Goal: Task Accomplishment & Management: Manage account settings

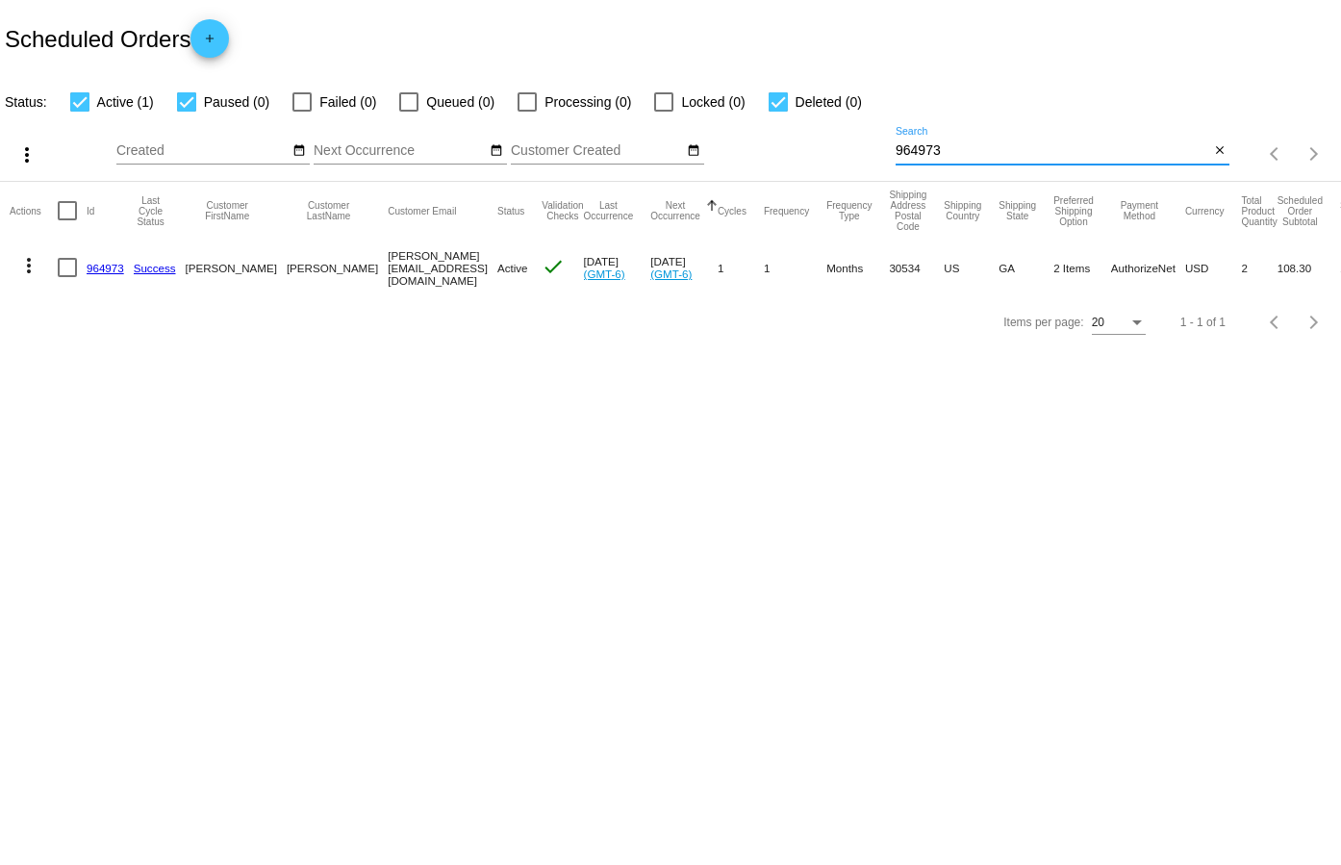
click at [974, 150] on input "964973" at bounding box center [1052, 150] width 314 height 15
paste input "83658"
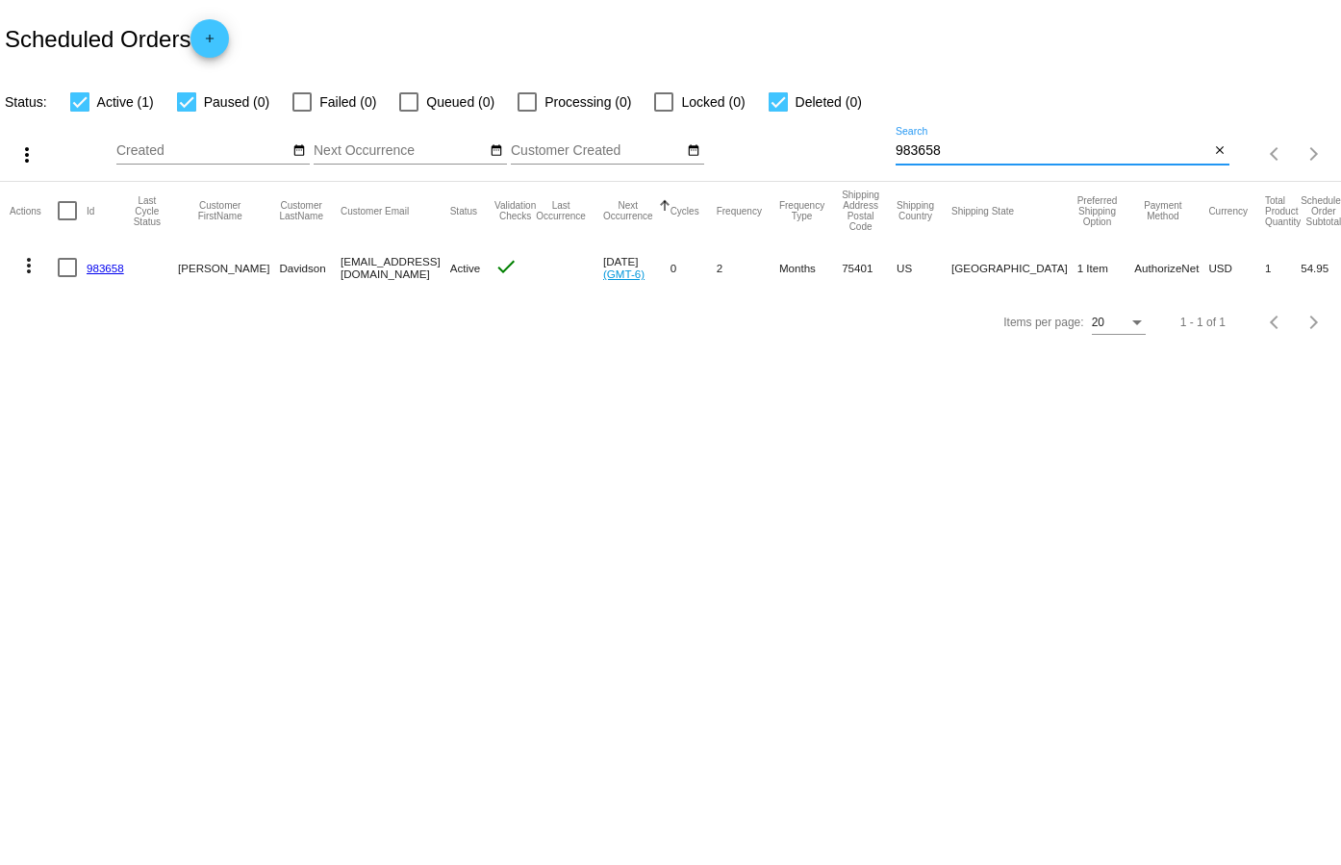
type input "983658"
click at [100, 263] on link "983658" at bounding box center [106, 268] width 38 height 13
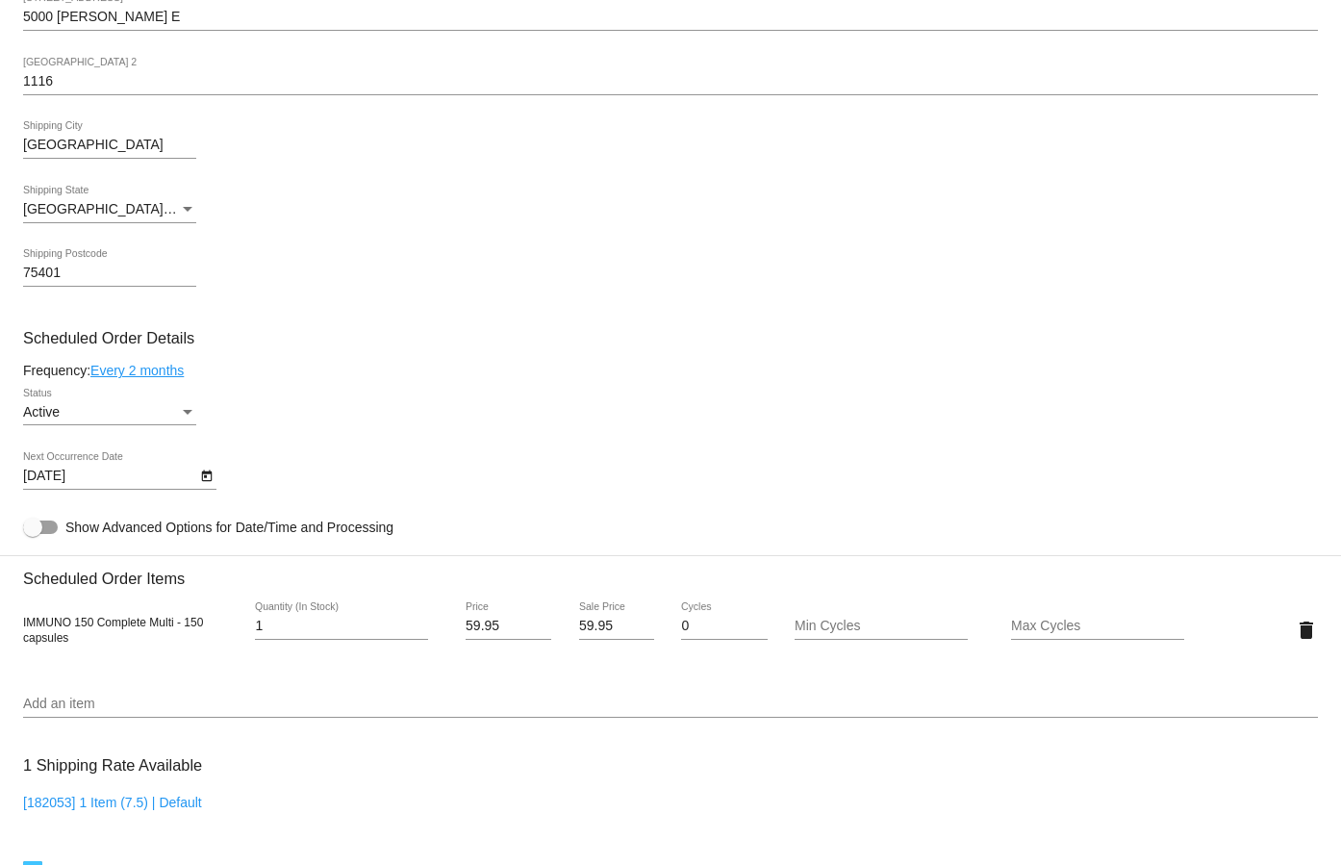
scroll to position [673, 0]
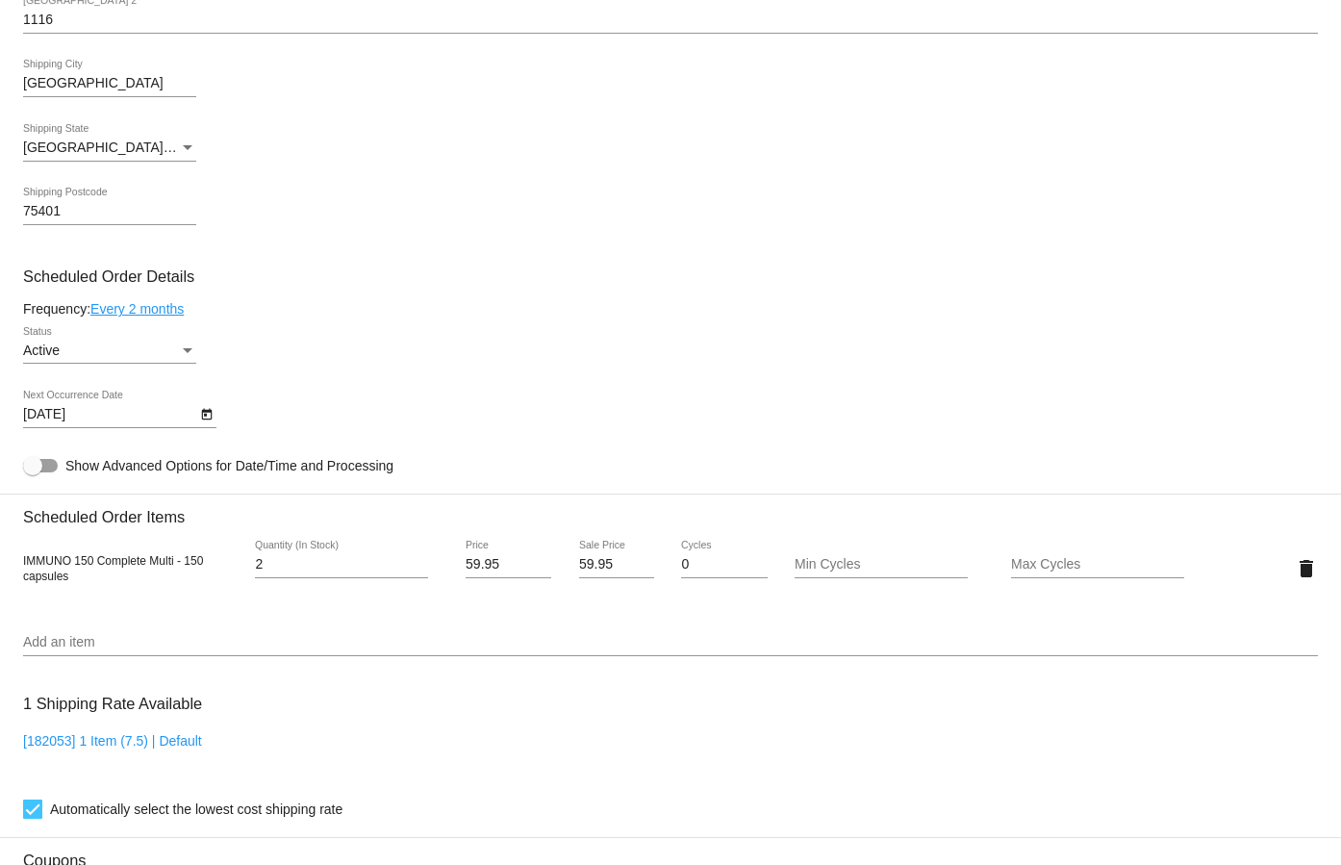
type input "2"
click at [421, 559] on input "2" at bounding box center [341, 564] width 173 height 15
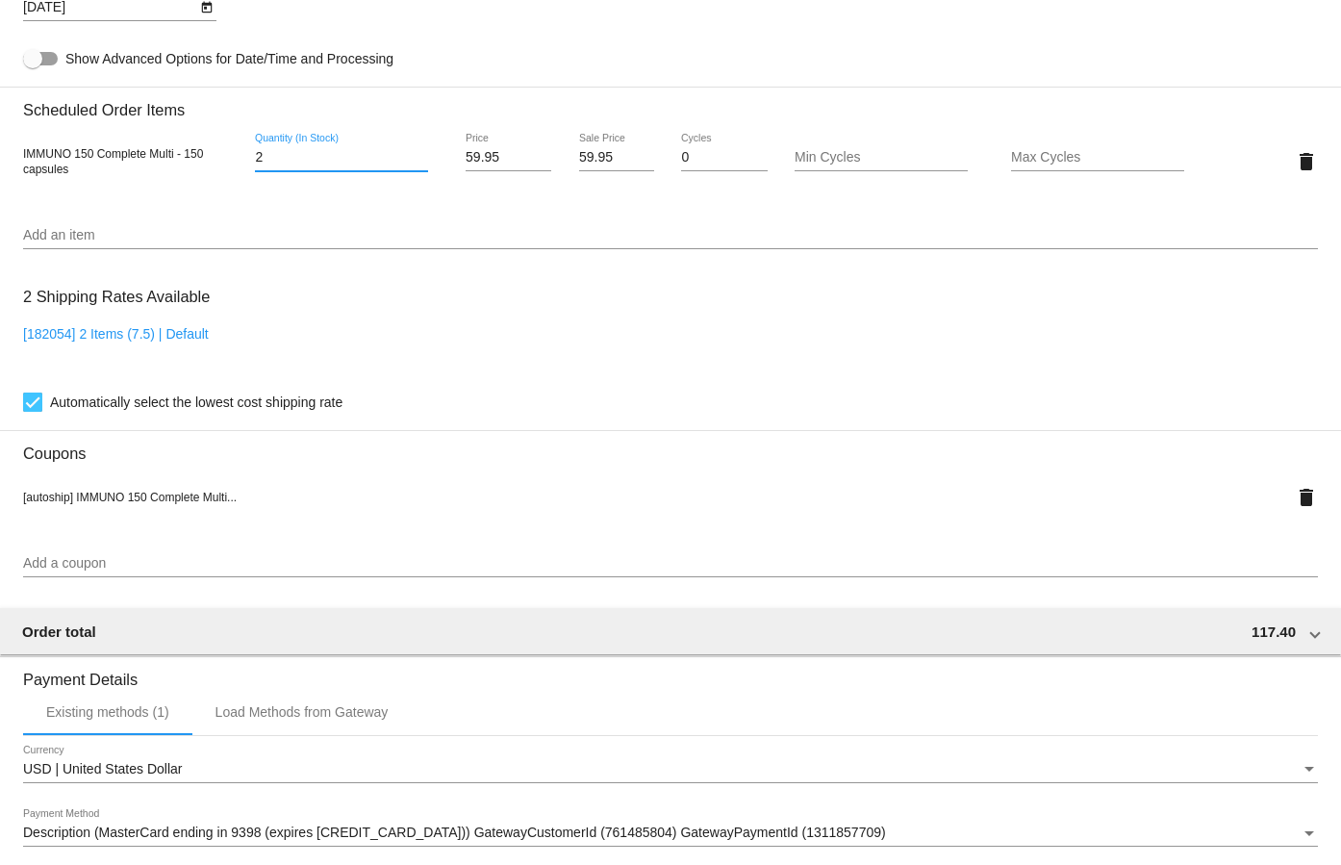
scroll to position [1154, 0]
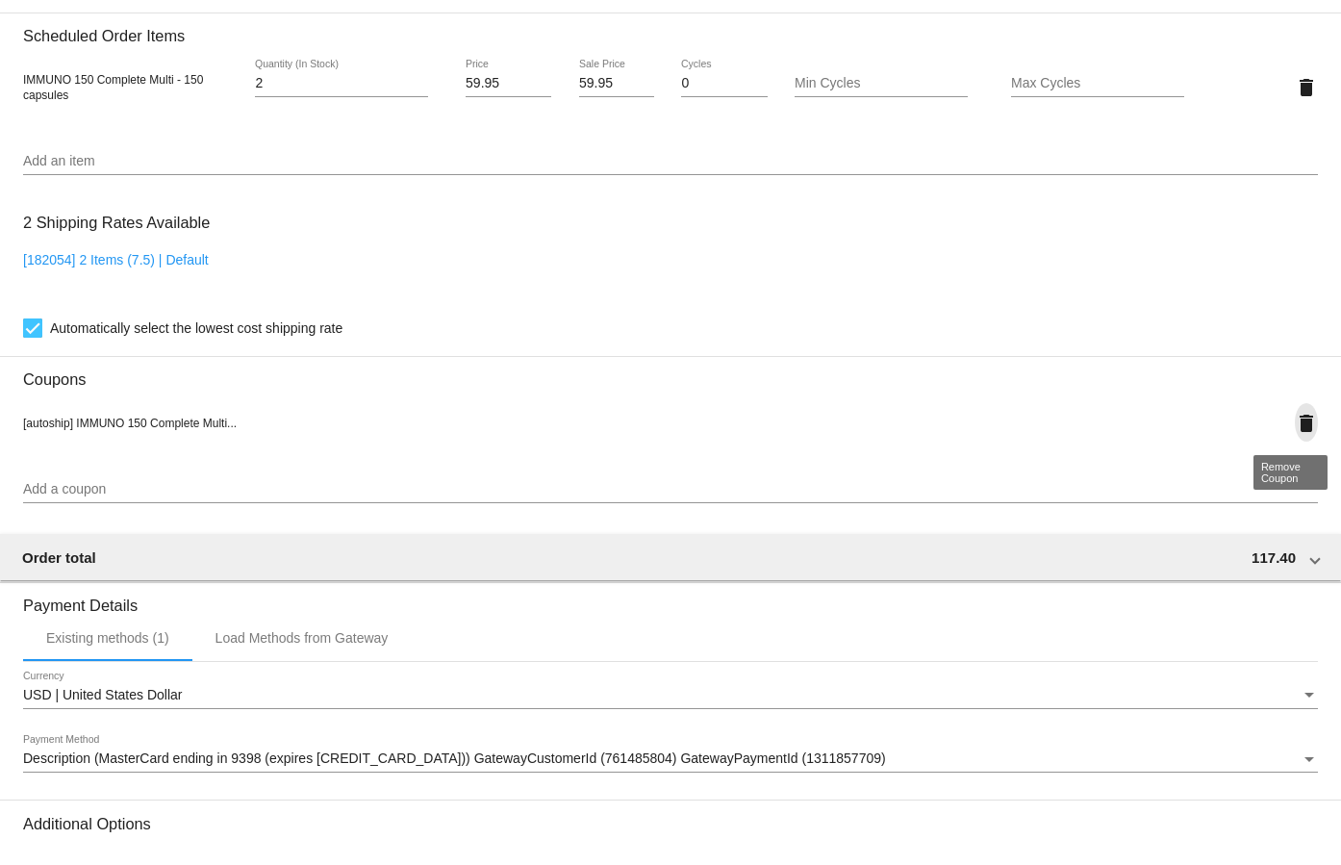
click at [1294, 431] on mat-icon "delete" at bounding box center [1305, 423] width 23 height 23
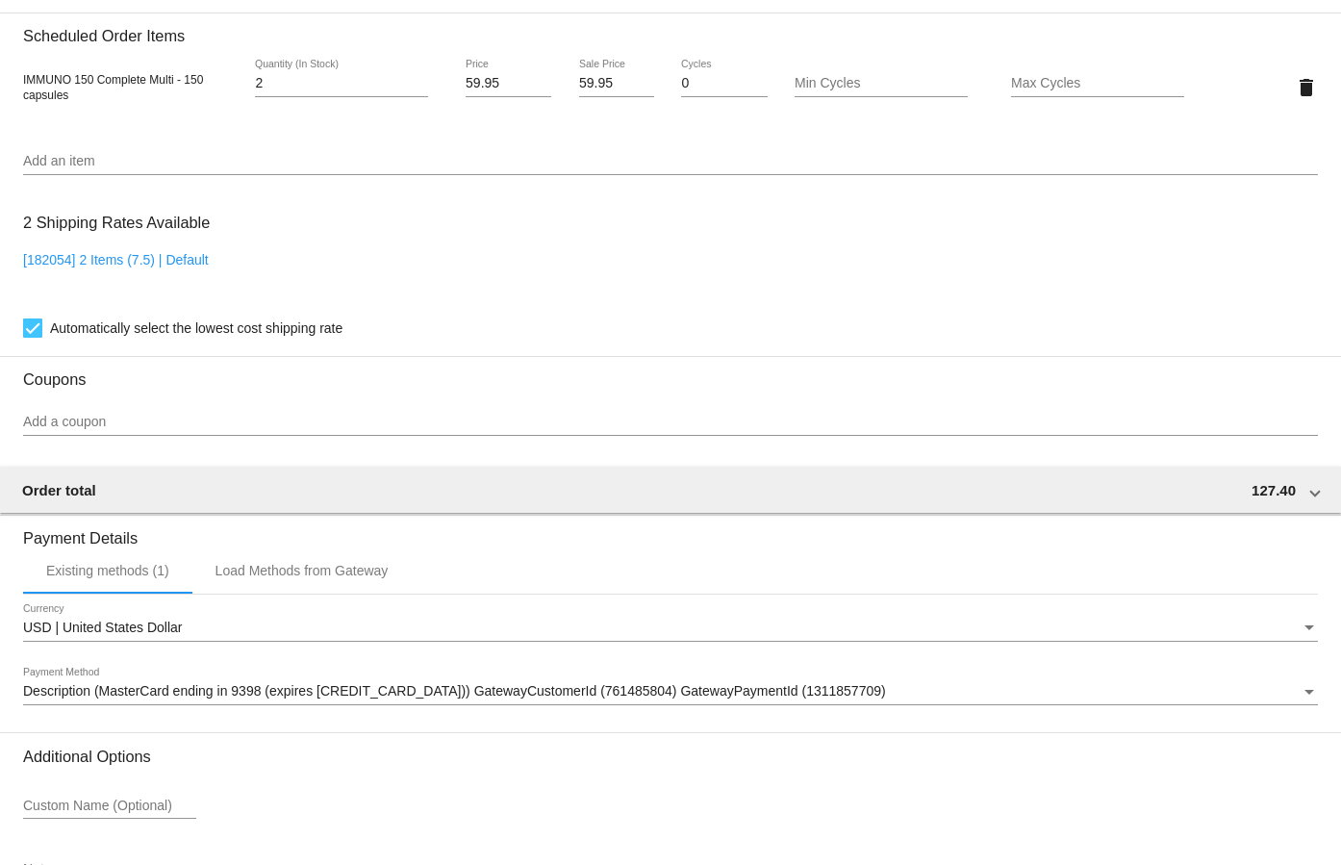
click at [124, 424] on input "Add a coupon" at bounding box center [670, 421] width 1294 height 15
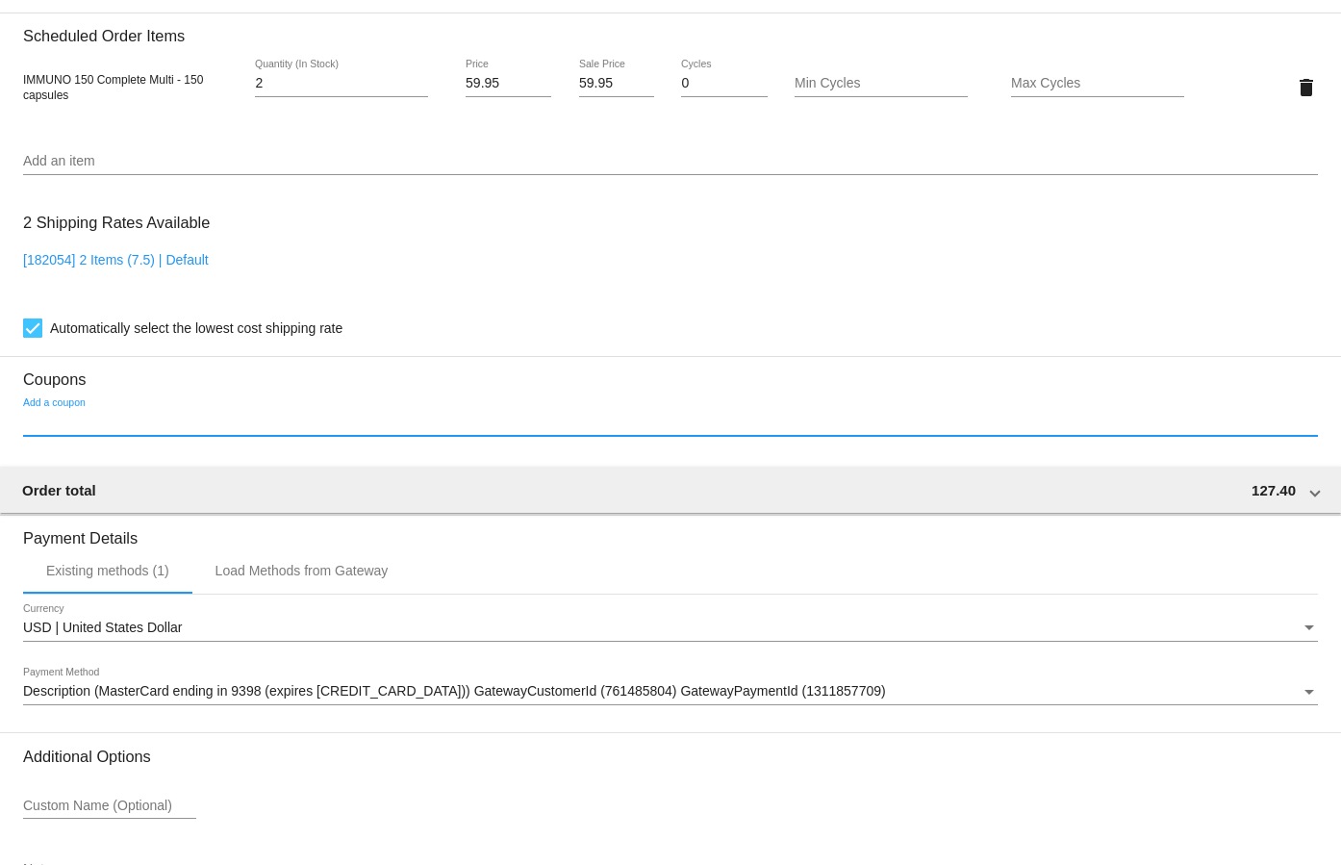
click at [103, 419] on input "Add a coupon" at bounding box center [670, 421] width 1294 height 15
click at [52, 424] on input "Add a coupon" at bounding box center [670, 421] width 1294 height 15
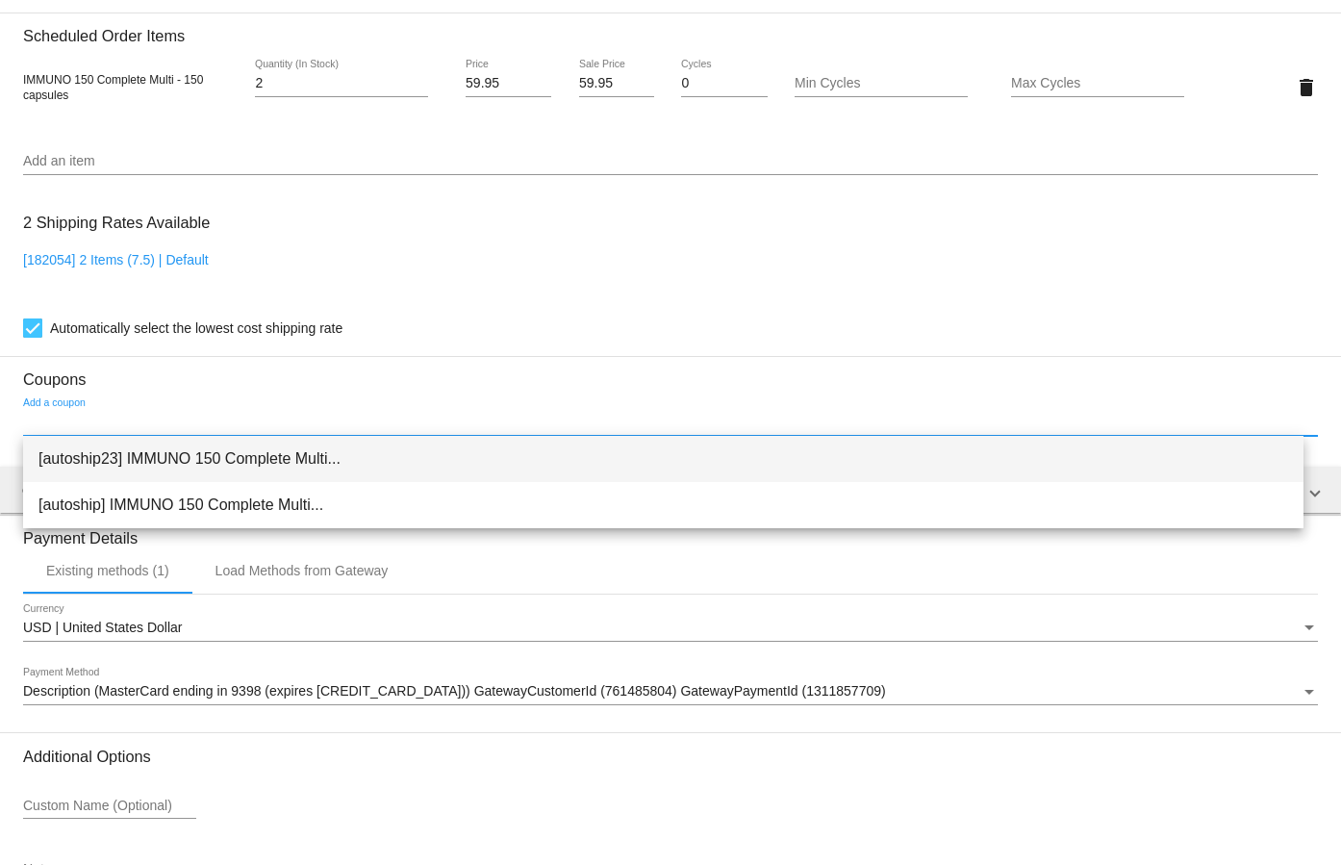
click at [138, 461] on span "[autoship23] IMMUNO 150 Complete Multi..." at bounding box center [662, 459] width 1249 height 46
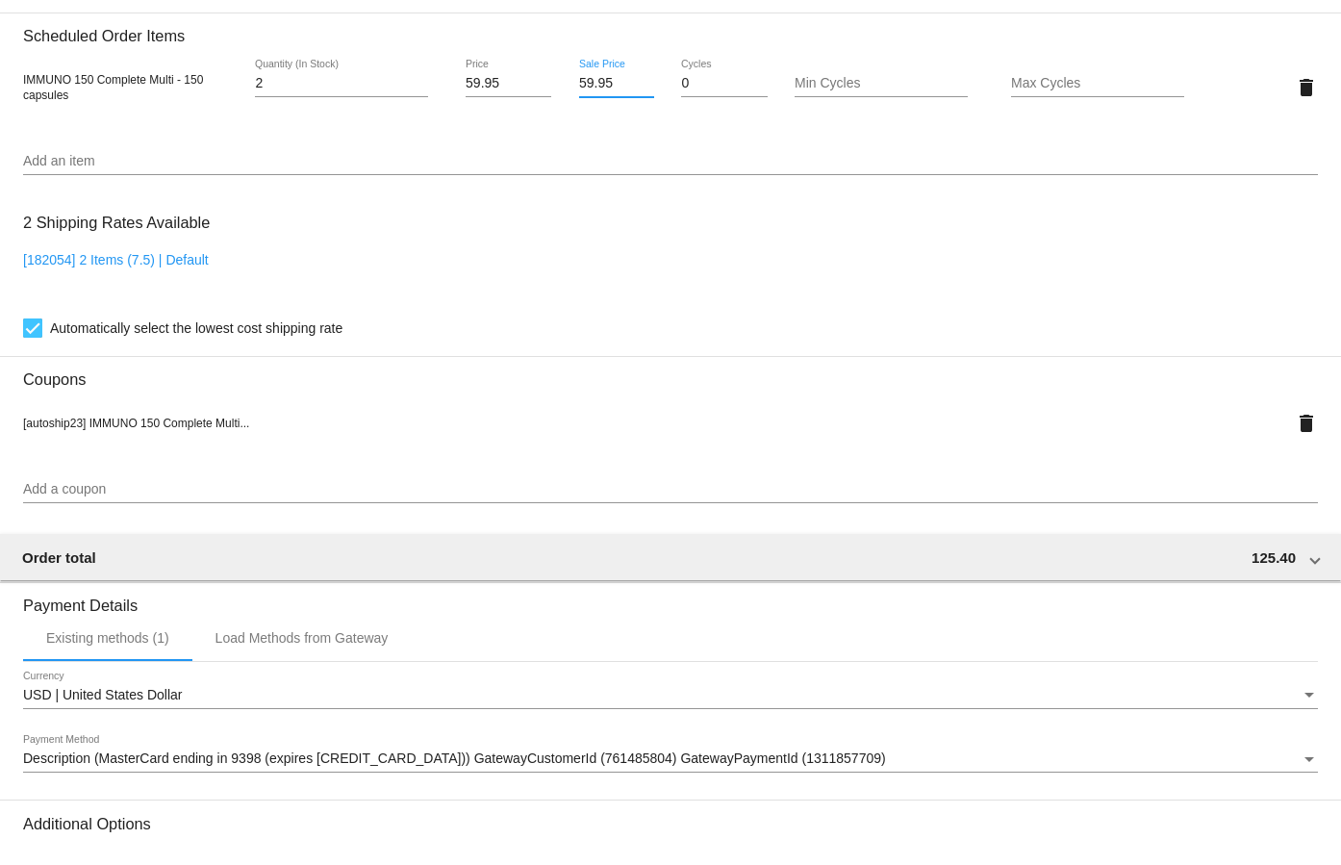
click at [587, 82] on input "59.95" at bounding box center [616, 83] width 75 height 15
click at [588, 80] on input "59.95" at bounding box center [616, 83] width 75 height 15
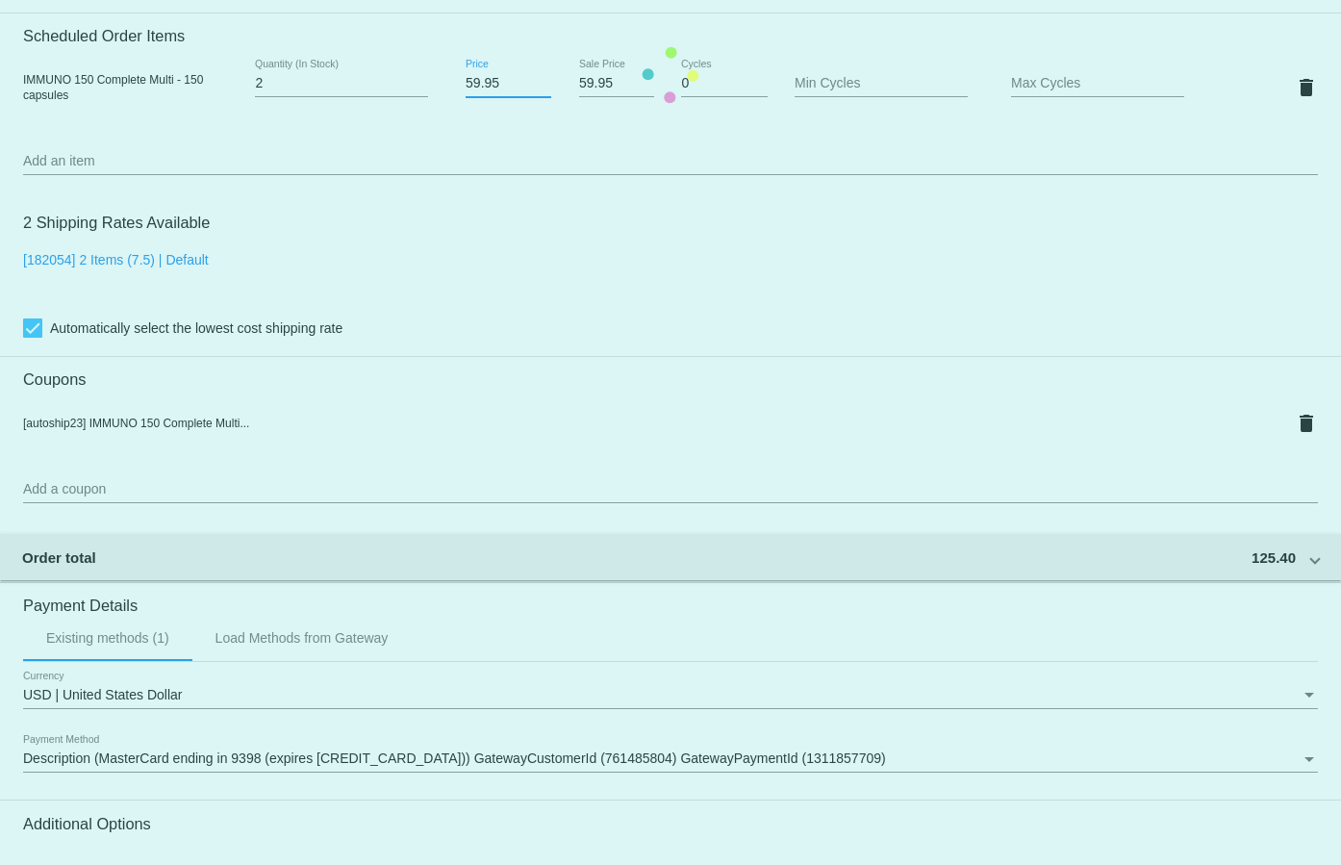
click at [485, 80] on mat-card "Customer 5203268: Doug Davidson douglasbdavidson@gmail.com Customer Shipping En…" at bounding box center [670, 76] width 1341 height 1991
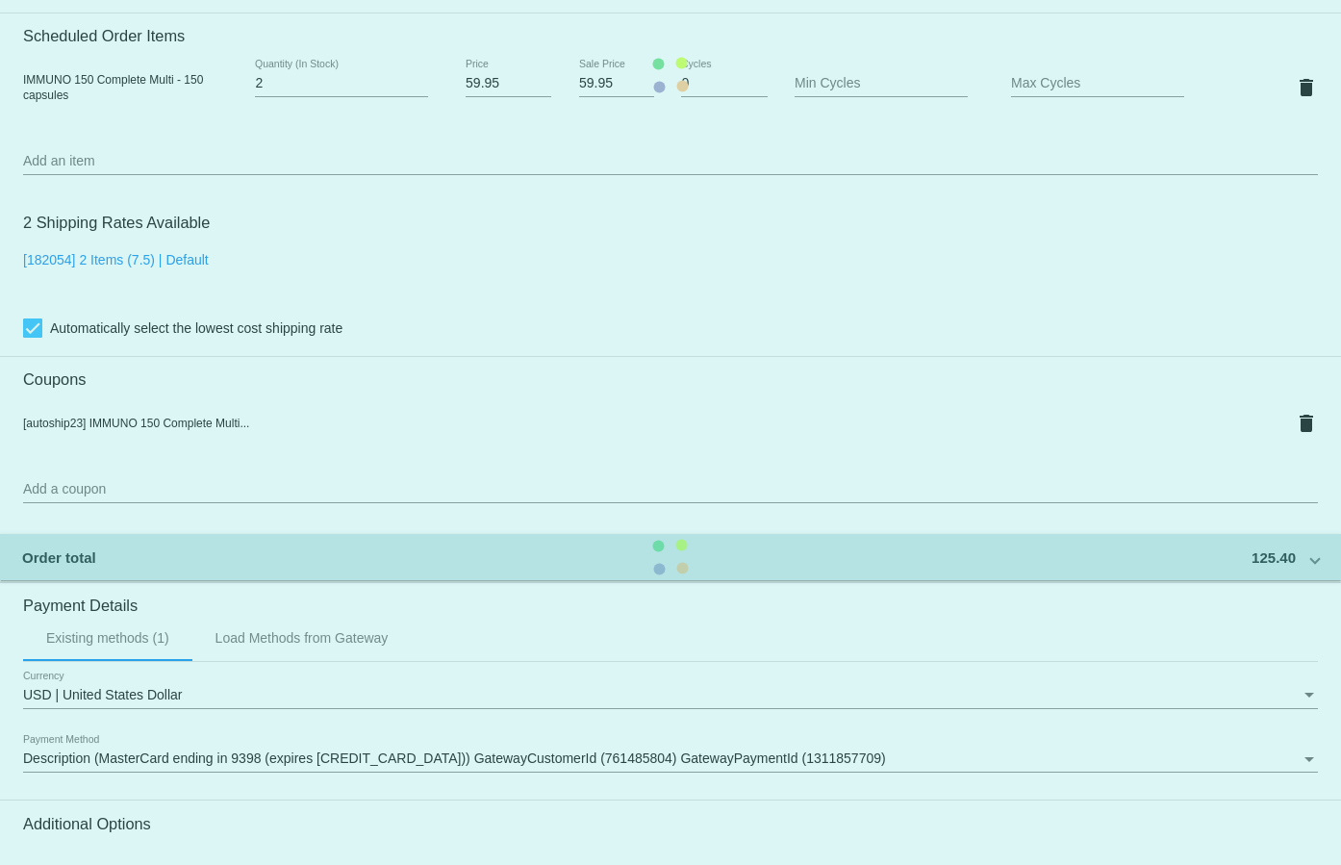
click at [485, 80] on mat-card "Customer 5203268: Doug Davidson douglasbdavidson@gmail.com Customer Shipping En…" at bounding box center [670, 76] width 1341 height 1991
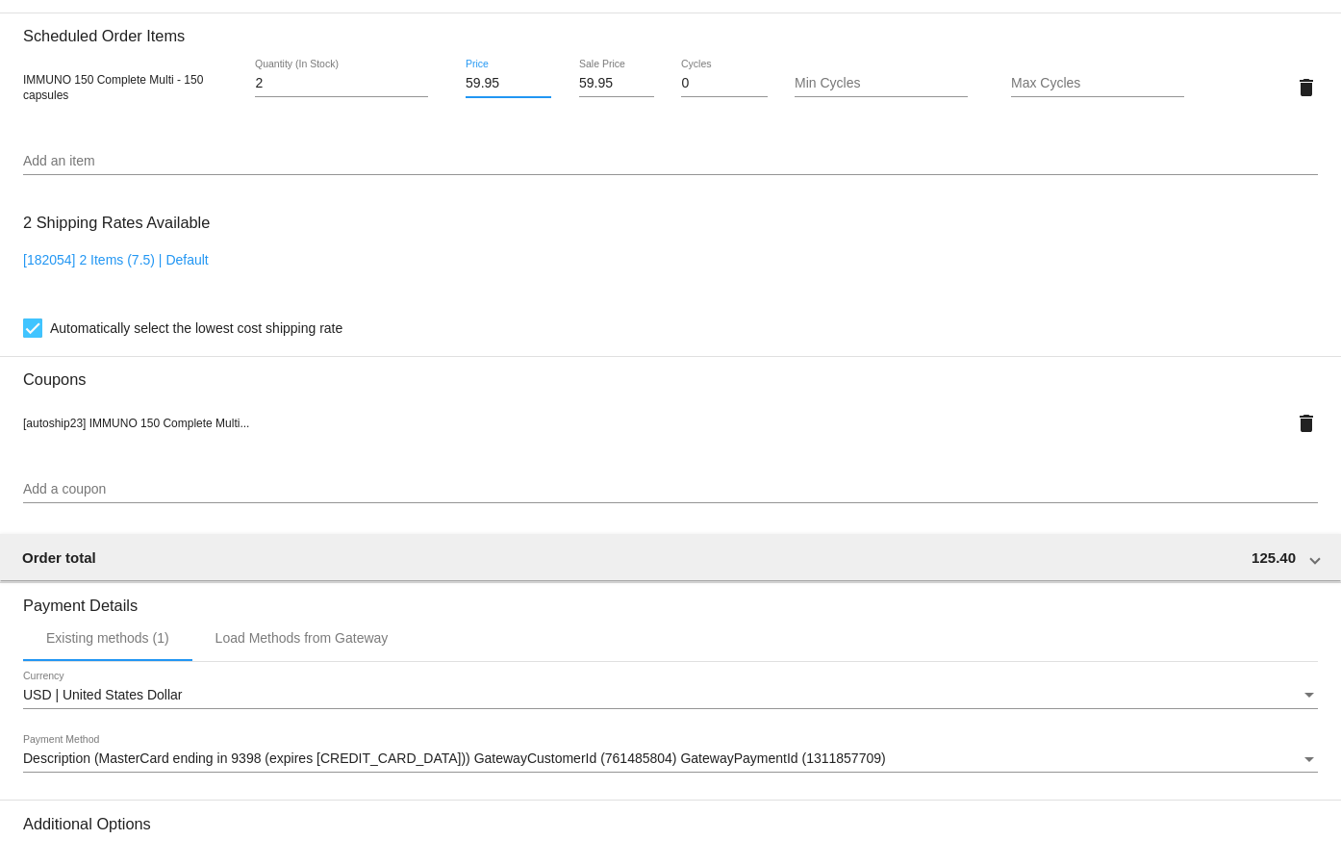
click at [485, 80] on input "59.95" at bounding box center [508, 83] width 86 height 15
type input "69.95"
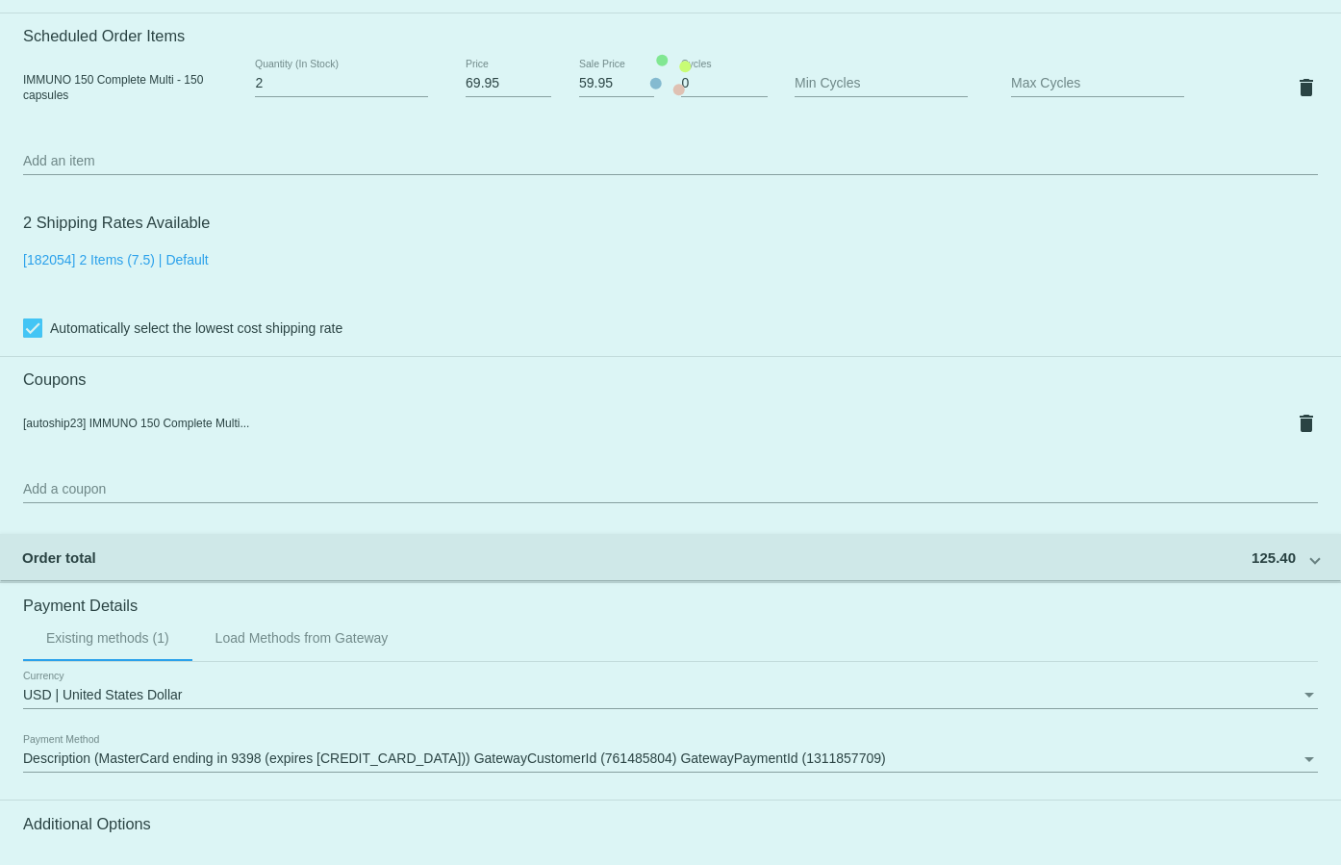
click at [466, 13] on mat-card "Customer 5203268: Doug Davidson douglasbdavidson@gmail.com Customer Shipping En…" at bounding box center [670, 76] width 1341 height 1991
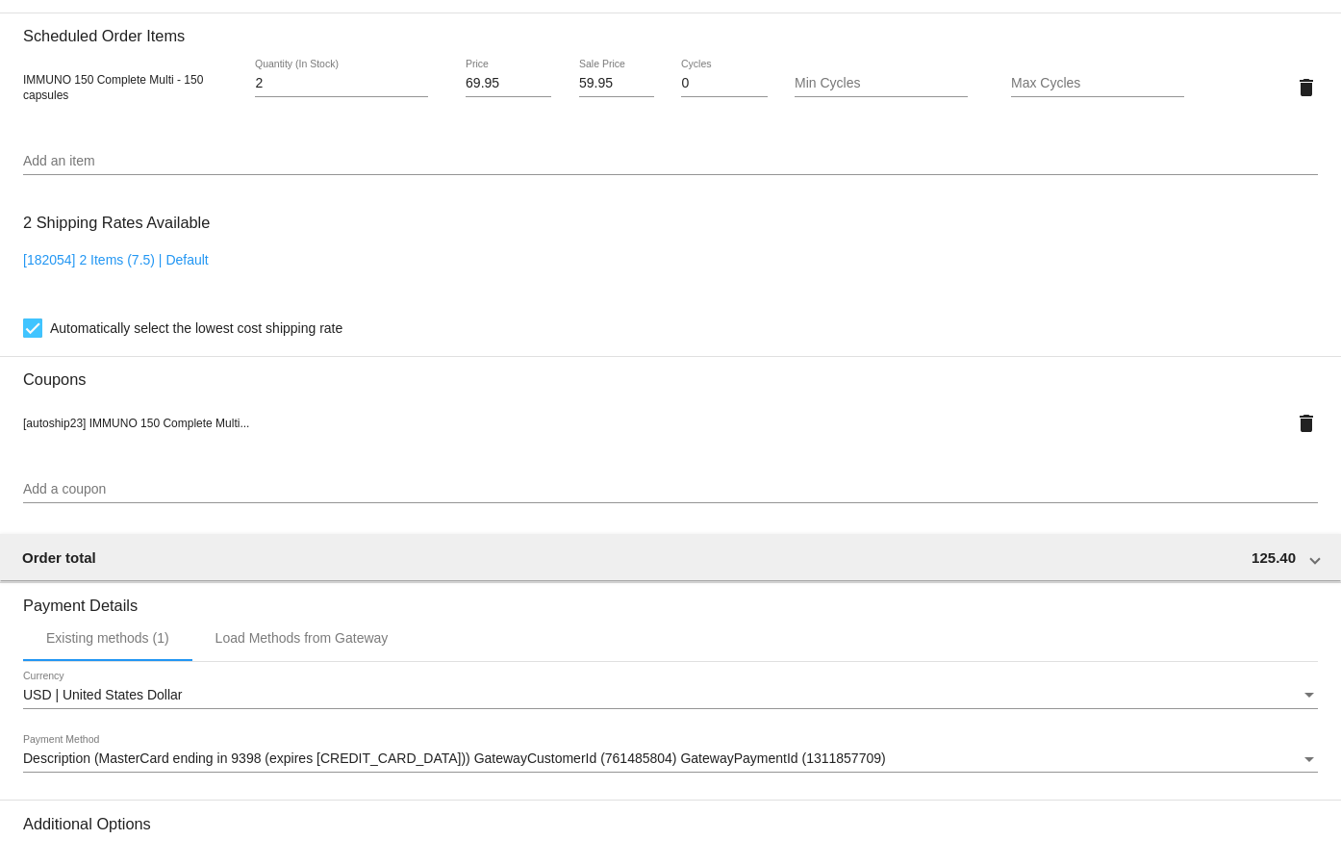
click at [602, 89] on input "59.95" at bounding box center [616, 83] width 75 height 15
type input "55.96"
click at [751, 131] on mat-card "Customer 5203268: Doug Davidson douglasbdavidson@gmail.com Customer Shipping En…" at bounding box center [670, 76] width 1341 height 1991
click at [1294, 428] on mat-icon "delete" at bounding box center [1305, 423] width 23 height 23
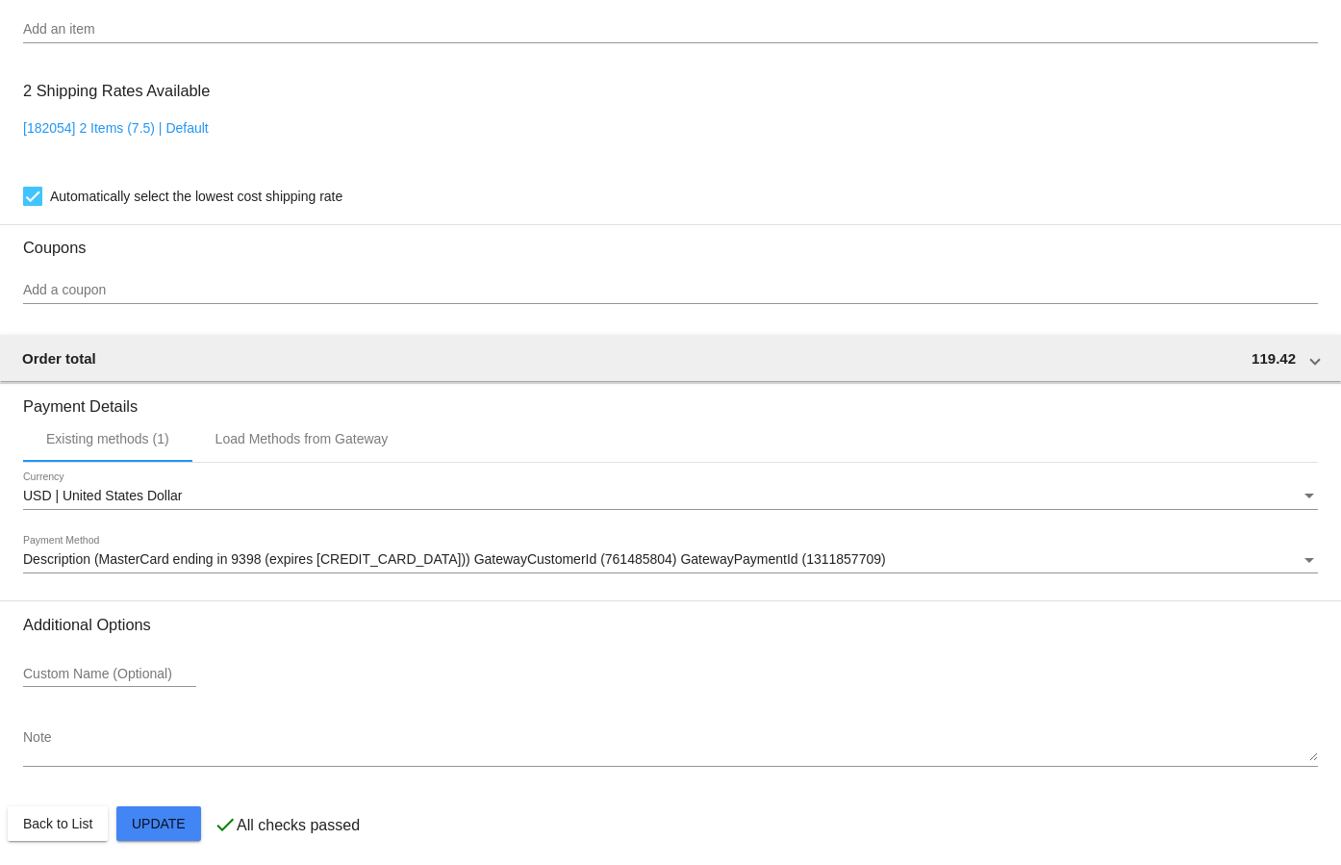
scroll to position [1292, 0]
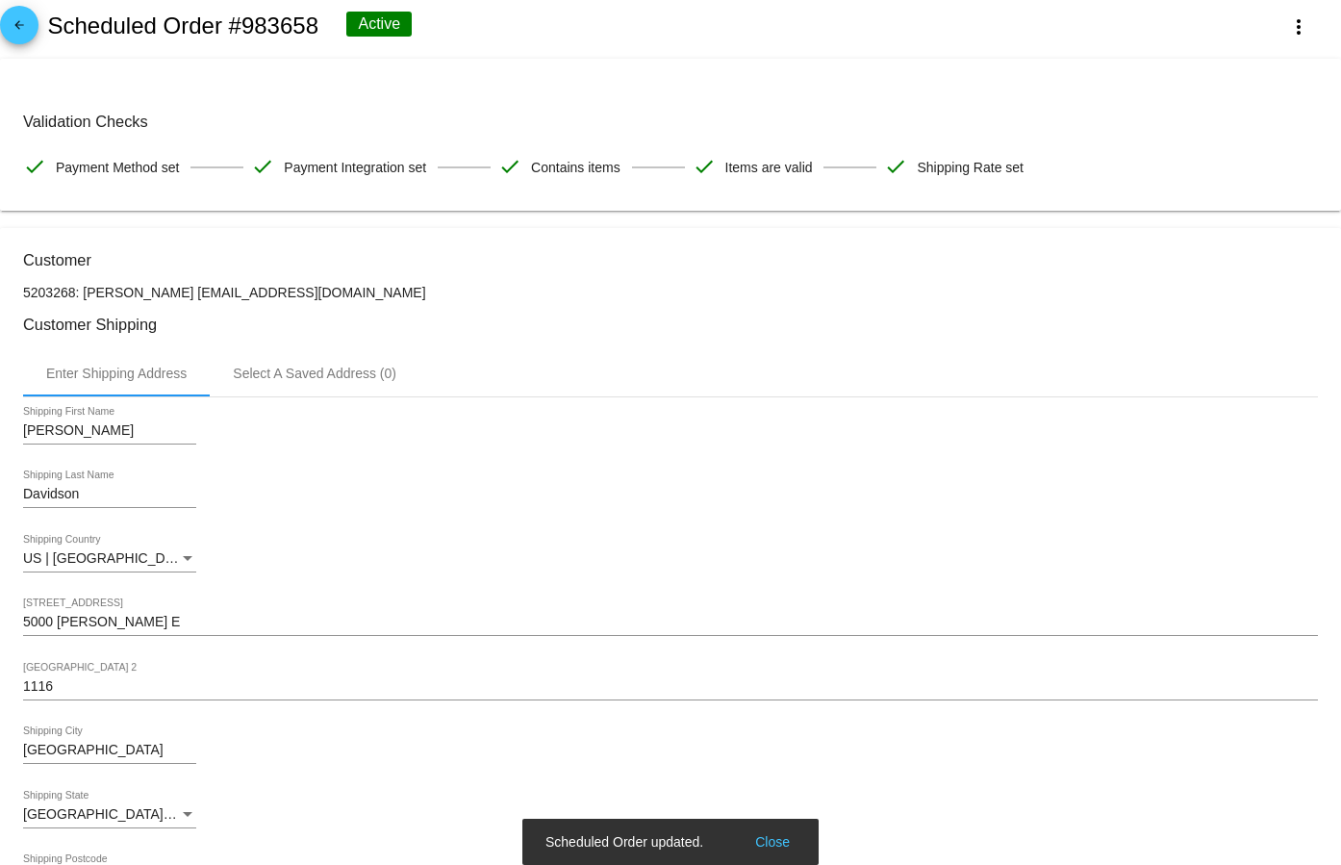
scroll to position [0, 0]
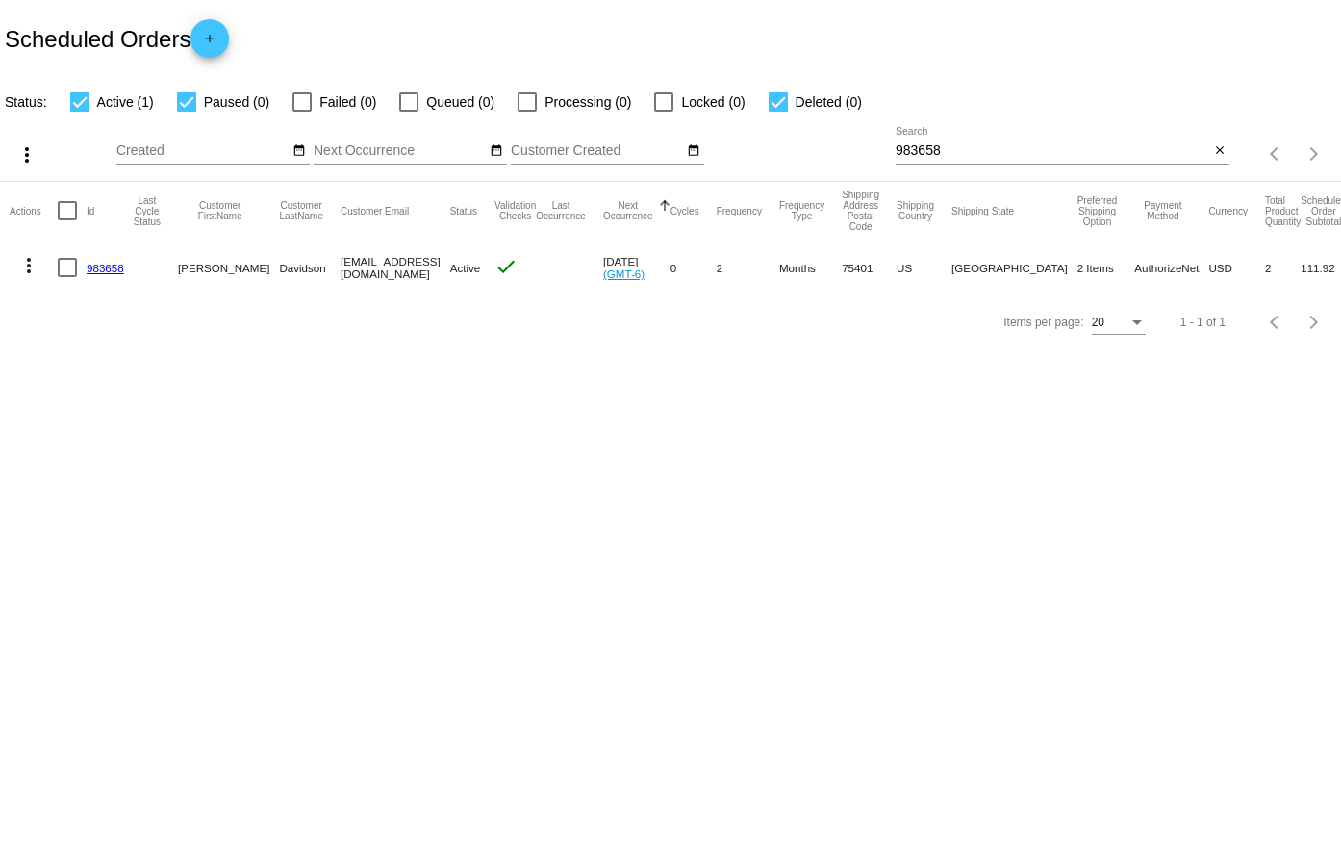
click at [946, 157] on input "983658" at bounding box center [1052, 150] width 314 height 15
drag, startPoint x: 947, startPoint y: 156, endPoint x: 91, endPoint y: 274, distance: 864.0
click at [91, 274] on mat-cell "983658" at bounding box center [110, 267] width 47 height 56
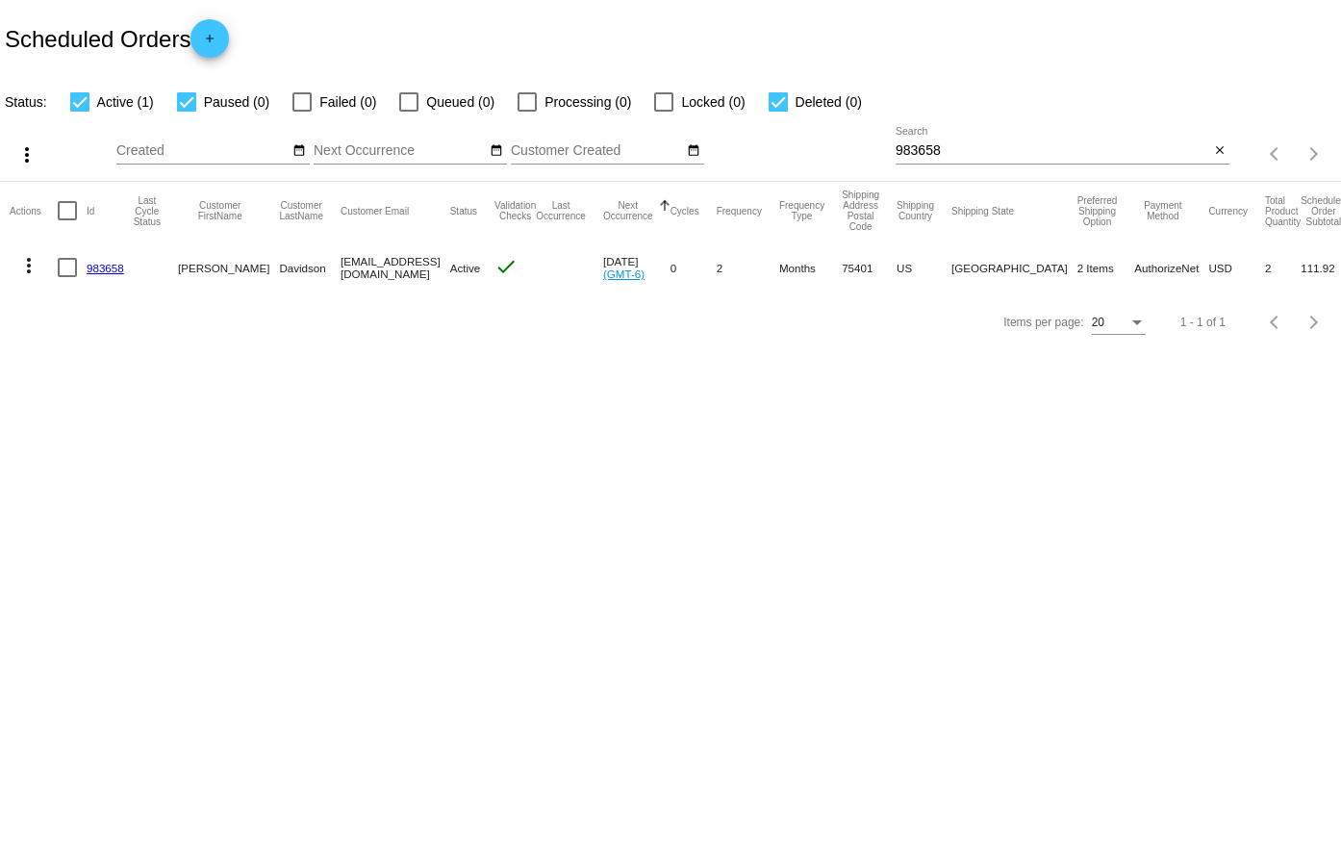
click at [96, 269] on link "983658" at bounding box center [106, 268] width 38 height 13
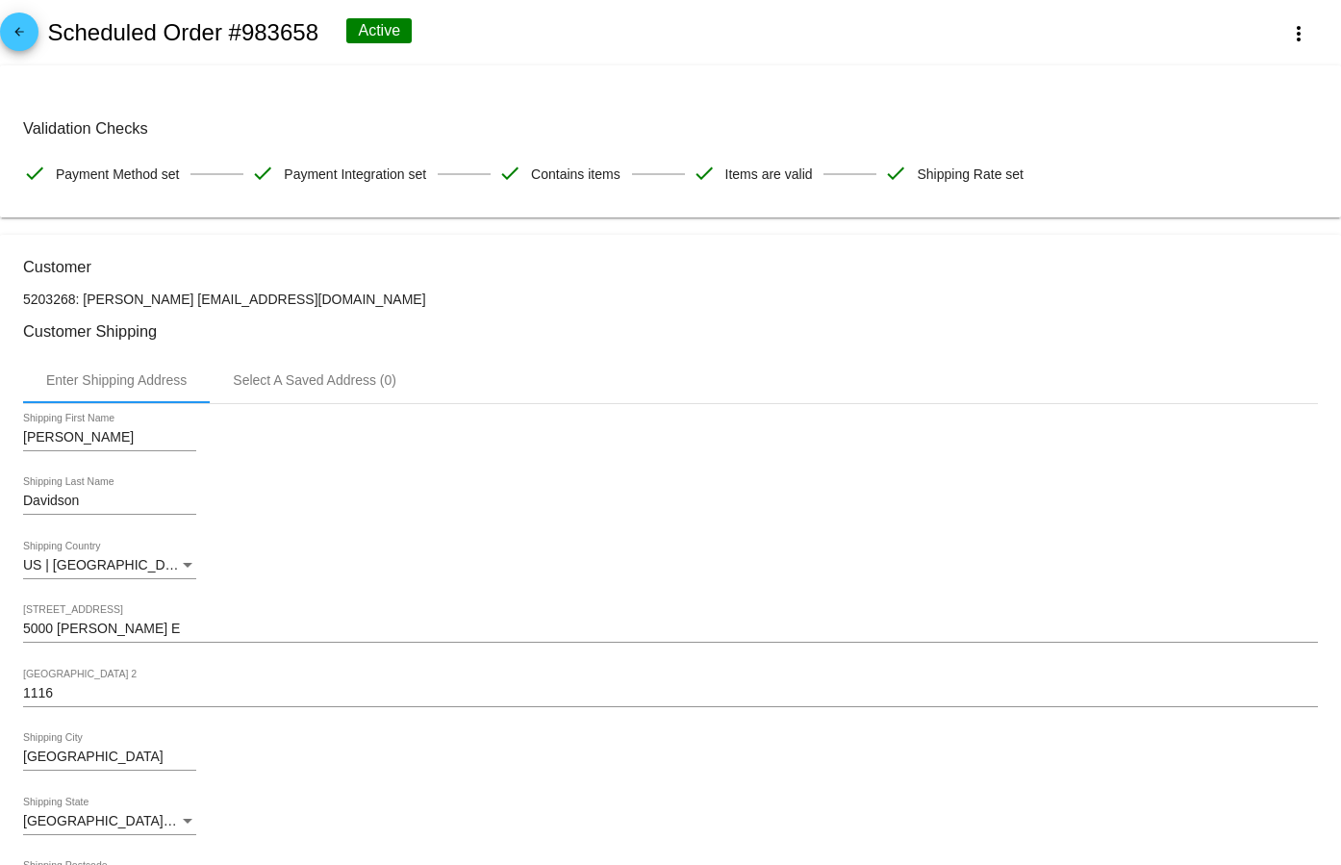
scroll to position [481, 0]
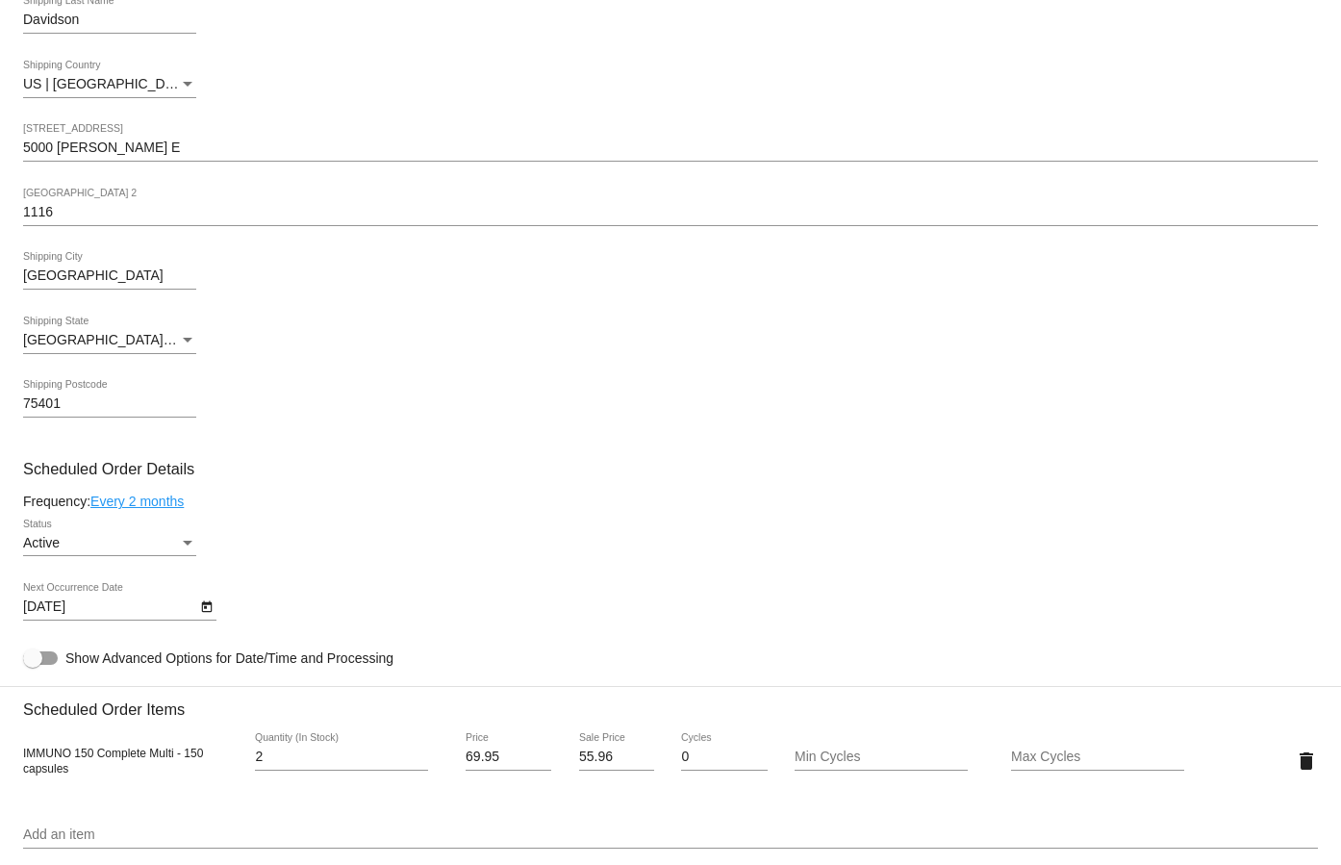
click at [168, 506] on link "Every 2 months" at bounding box center [136, 500] width 93 height 15
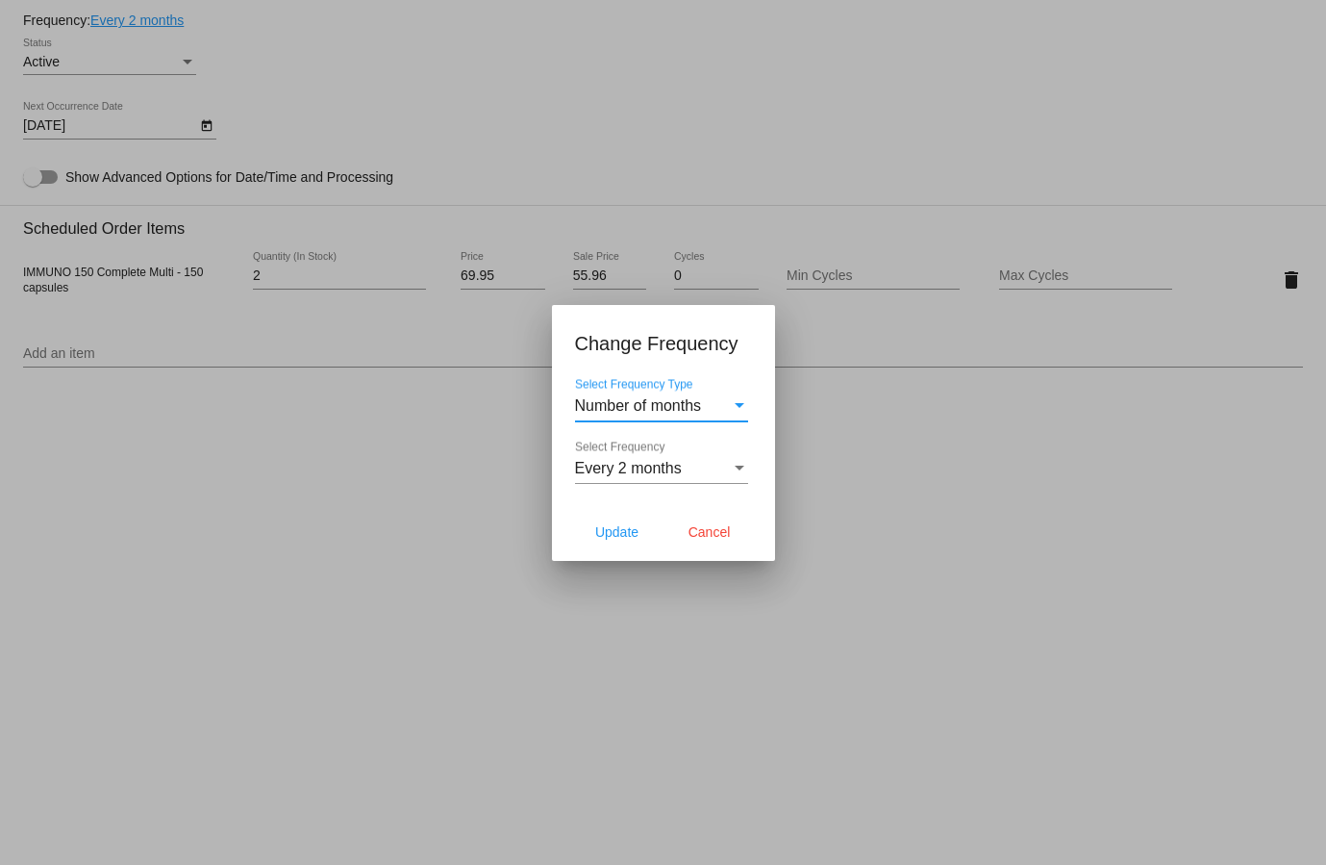
click at [651, 479] on div "Every 2 months Select Frequency" at bounding box center [661, 461] width 173 height 43
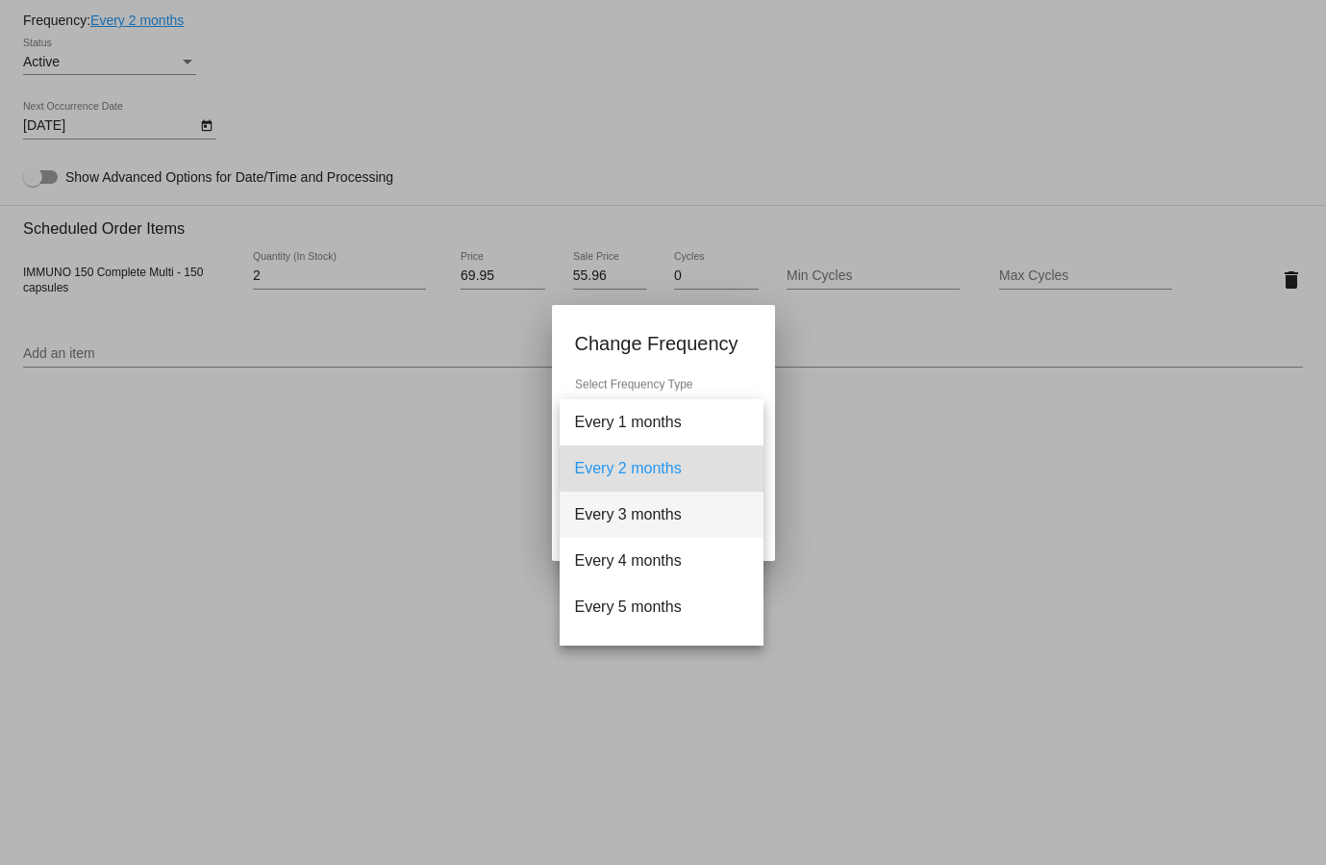
click at [630, 520] on span "Every 3 months" at bounding box center [661, 514] width 173 height 46
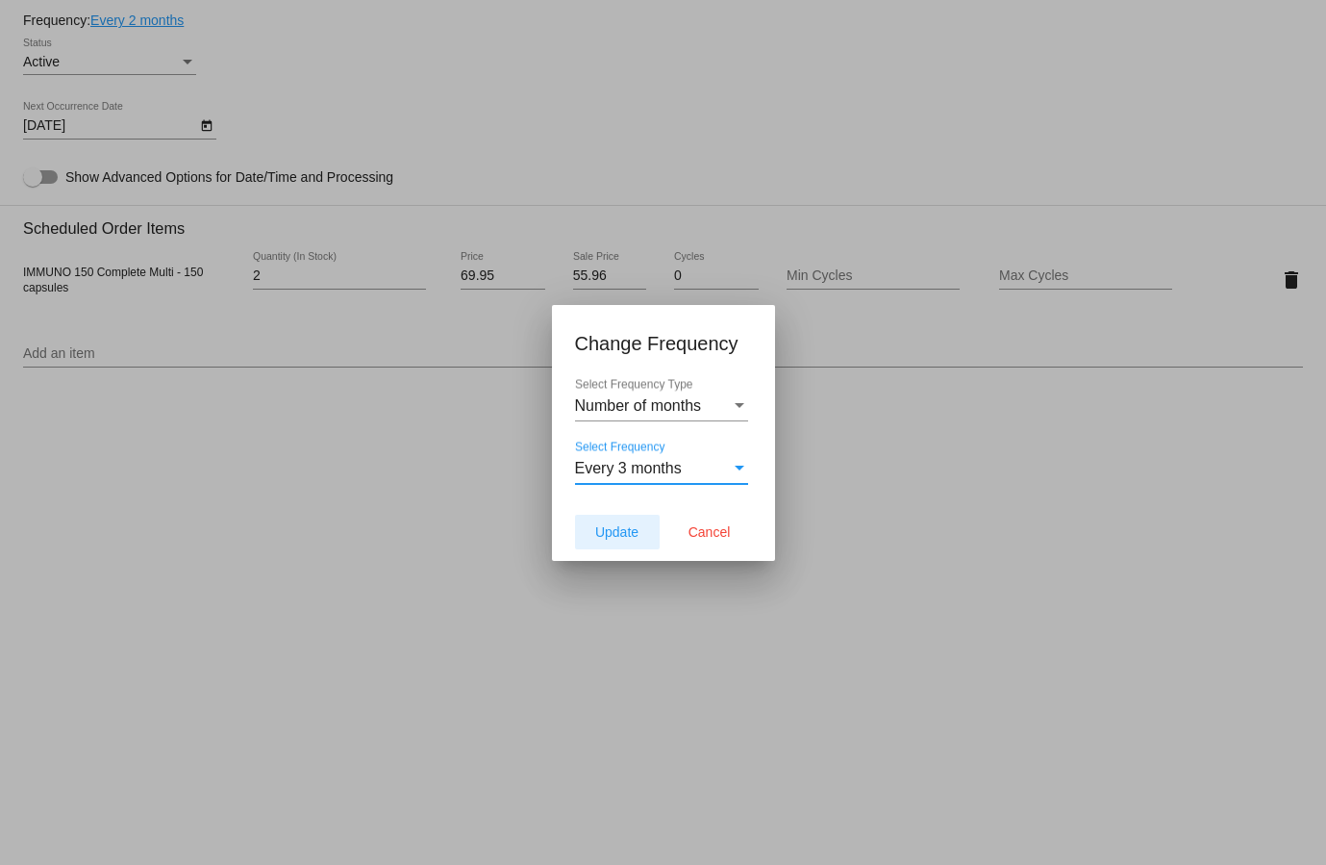
click at [627, 543] on button "Update" at bounding box center [617, 531] width 85 height 35
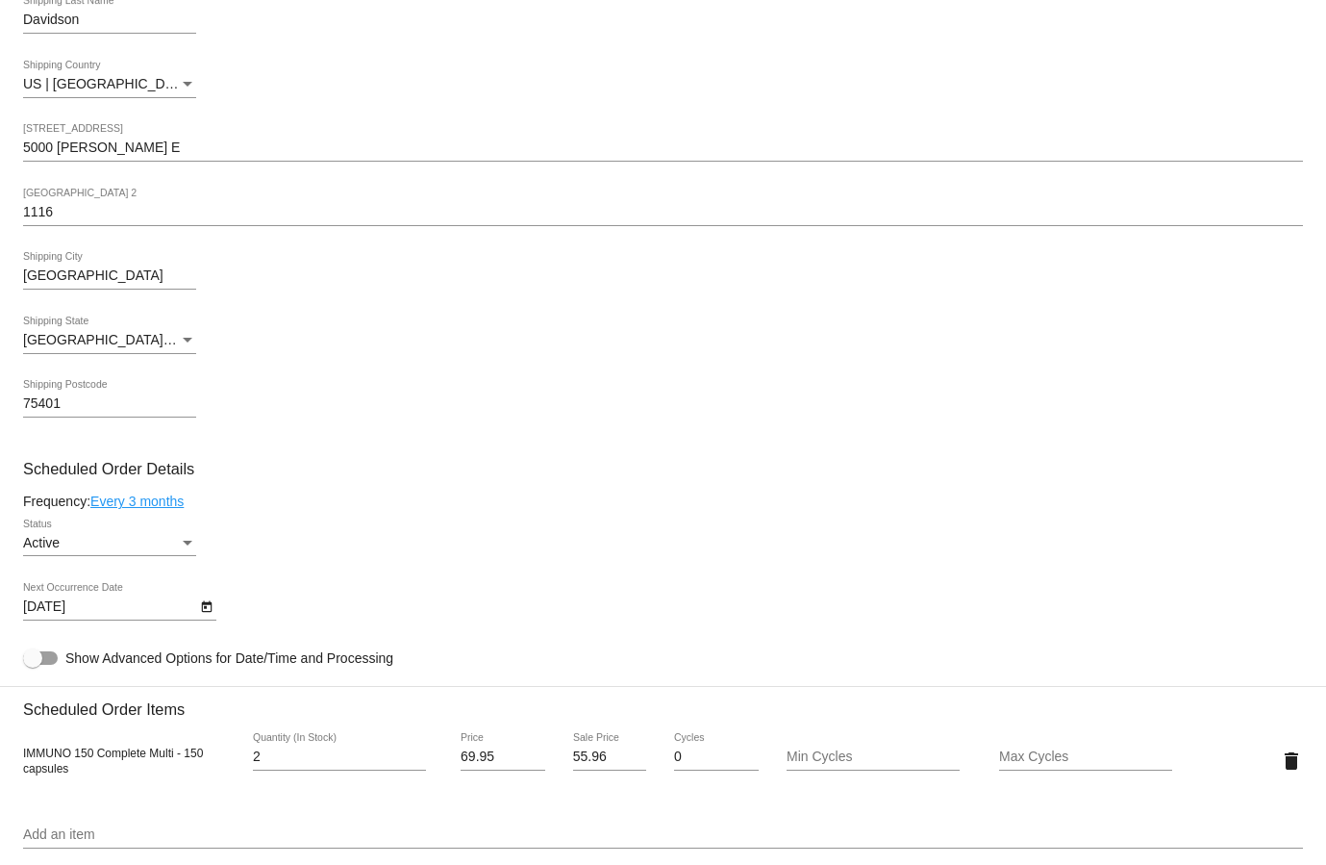
type input "[DATE]"
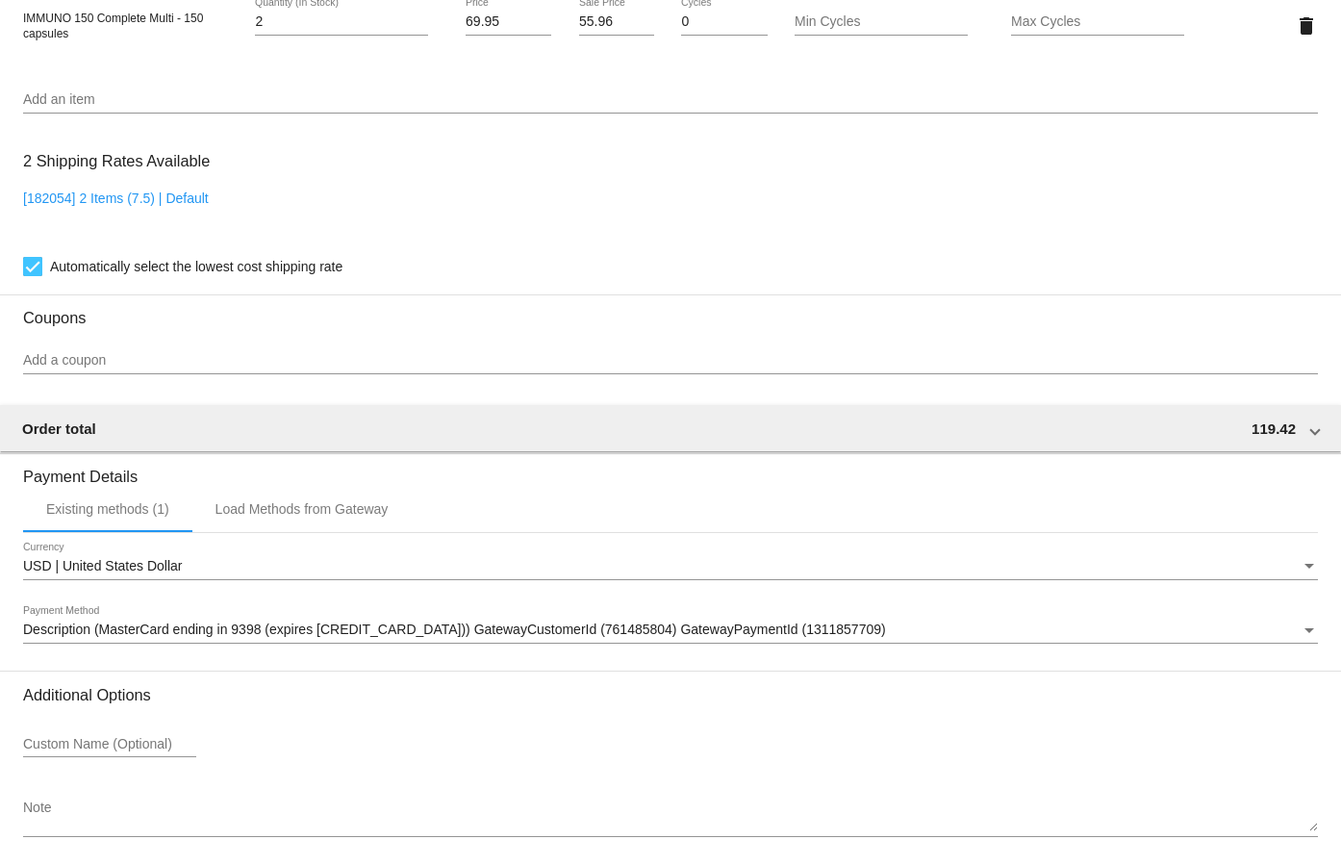
scroll to position [1292, 0]
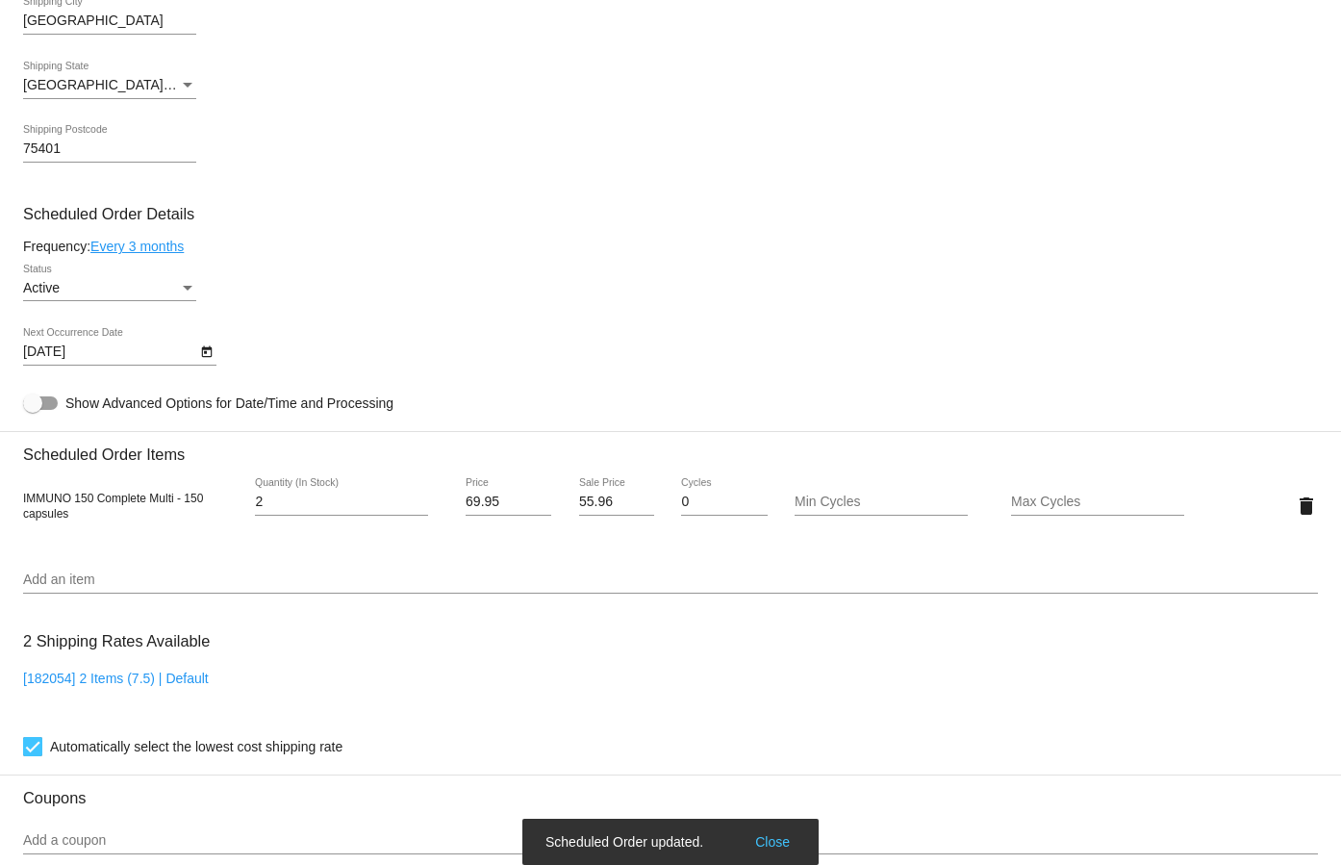
scroll to position [715, 0]
